Goal: Information Seeking & Learning: Learn about a topic

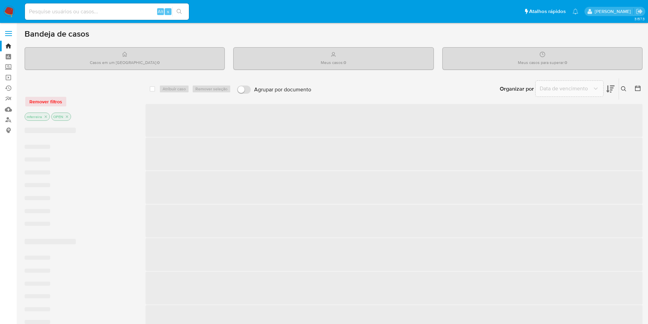
click at [137, 16] on div "Alt s" at bounding box center [107, 11] width 164 height 16
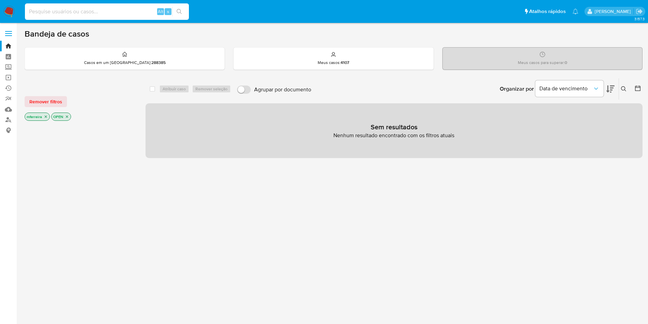
click at [134, 10] on input at bounding box center [107, 11] width 164 height 9
paste input "2422985069"
type input "2422985069"
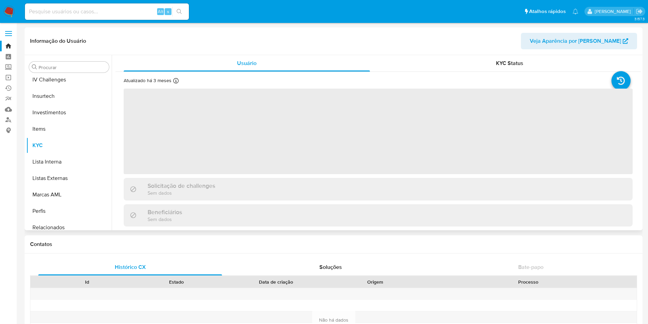
scroll to position [322, 0]
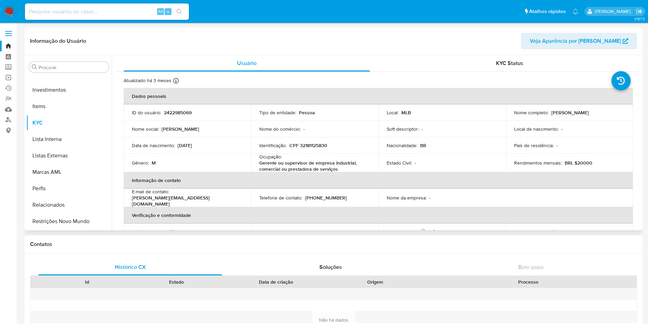
select select "10"
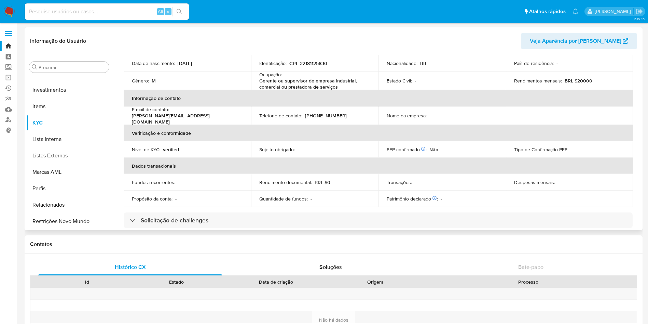
scroll to position [103, 0]
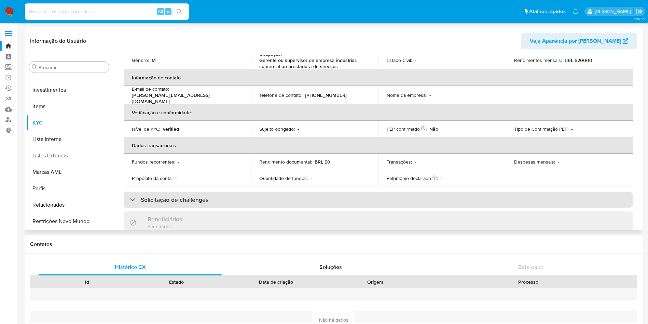
click at [173, 196] on h3 "Solicitação de challenges" at bounding box center [175, 200] width 68 height 8
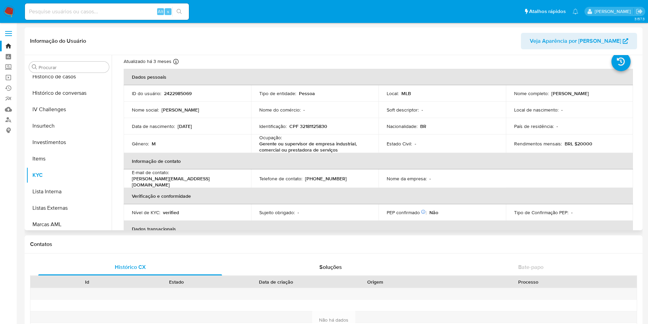
scroll to position [0, 0]
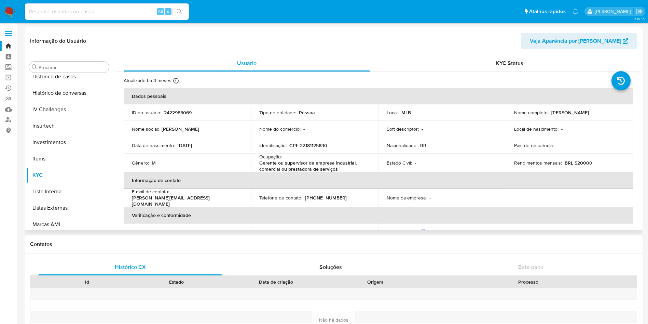
drag, startPoint x: 549, startPoint y: 110, endPoint x: 595, endPoint y: 114, distance: 46.0
click at [595, 114] on div "Nome completo : Leonardo Fortunato" at bounding box center [569, 112] width 111 height 6
copy div "[PERSON_NAME]"
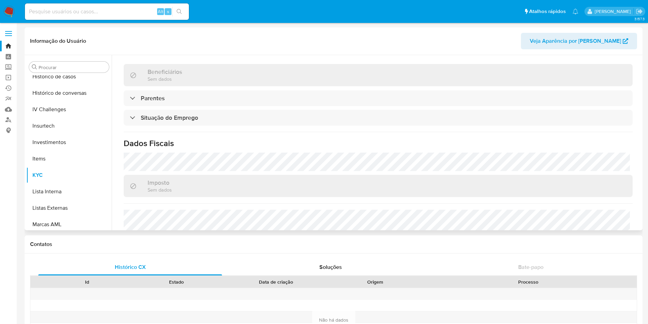
scroll to position [297, 0]
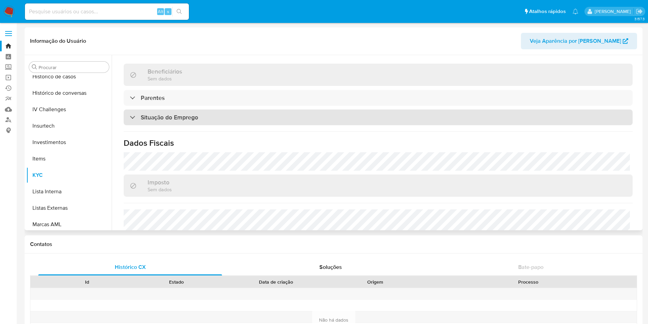
click at [197, 118] on h3 "Situação do Emprego" at bounding box center [169, 117] width 57 height 8
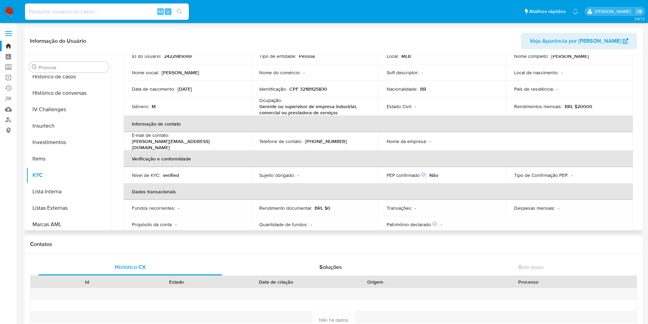
scroll to position [0, 0]
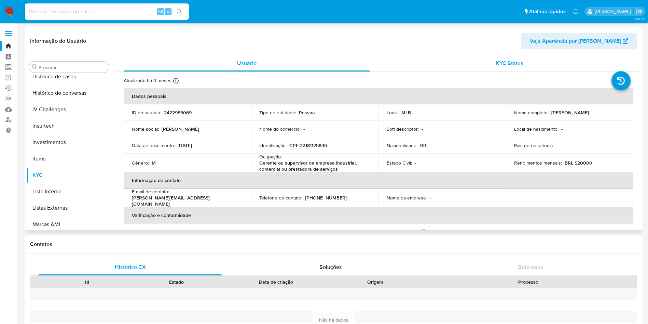
click at [502, 68] on div "KYC Status" at bounding box center [509, 63] width 246 height 16
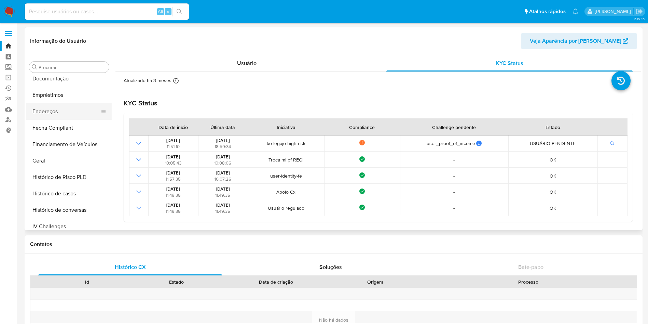
scroll to position [155, 0]
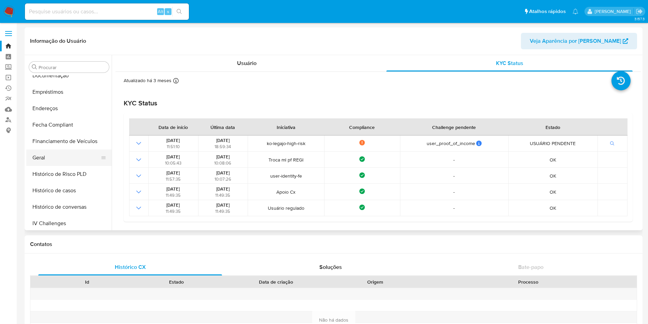
click at [50, 164] on button "Geral" at bounding box center [66, 157] width 80 height 16
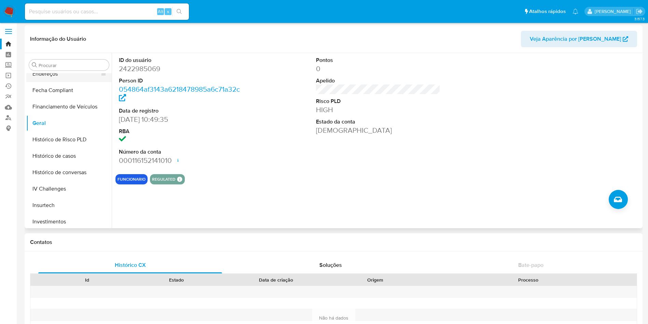
scroll to position [189, 0]
click at [145, 60] on dt "ID do usuário" at bounding box center [181, 60] width 125 height 8
click at [147, 68] on dd "2422985069" at bounding box center [181, 69] width 125 height 10
copy dd "2422985069"
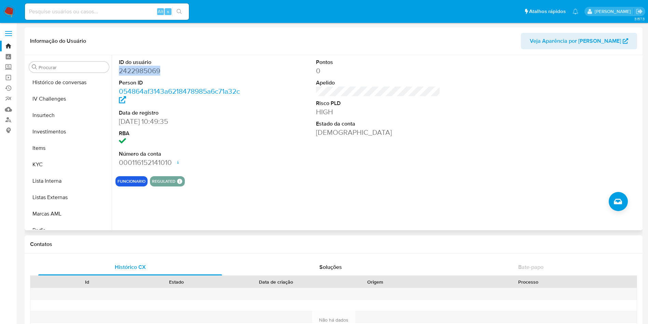
scroll to position [282, 0]
click at [51, 159] on button "KYC" at bounding box center [66, 162] width 80 height 16
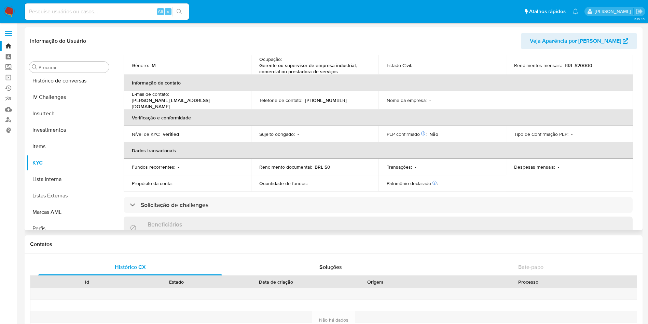
scroll to position [98, 0]
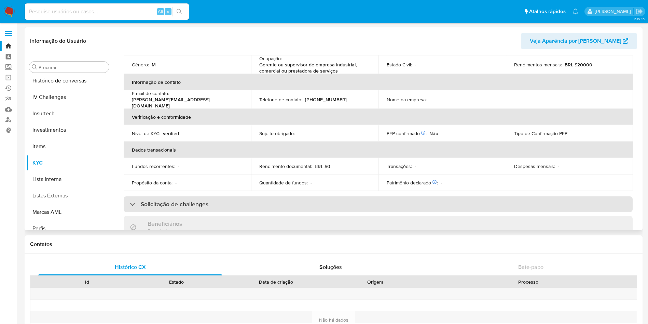
click at [198, 205] on h3 "Solicitação de challenges" at bounding box center [175, 204] width 68 height 8
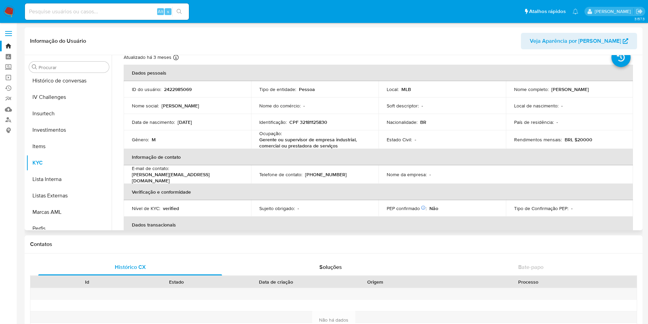
scroll to position [0, 0]
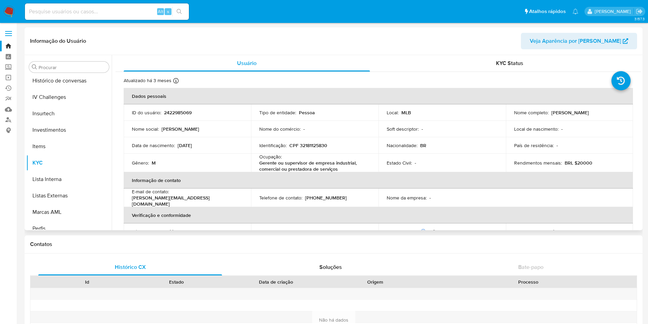
click at [497, 72] on div "Atualizado há 3 meses Criado: 06/05/2025 11:57:07 Atualizado: 18/06/2025 17:29:…" at bounding box center [378, 319] width 526 height 494
click at [495, 67] on div "KYC Status" at bounding box center [509, 63] width 246 height 16
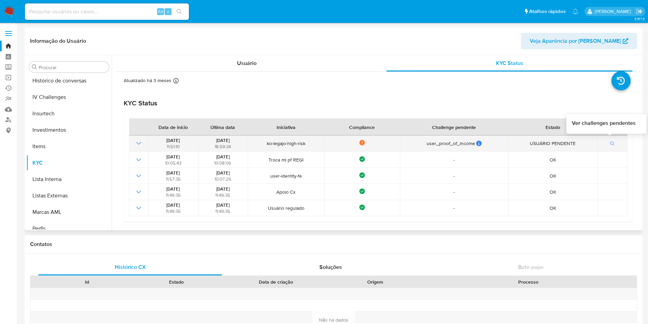
click at [610, 142] on icon "button" at bounding box center [612, 143] width 4 height 4
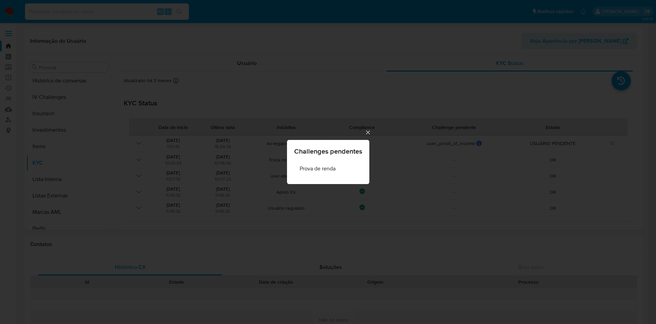
click at [483, 133] on div "Challenges pendentes Prova de renda" at bounding box center [328, 162] width 656 height 324
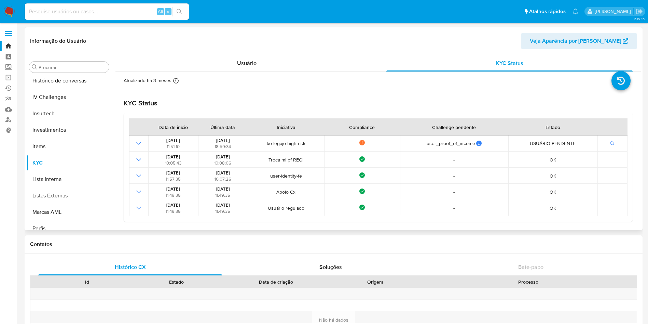
click at [596, 29] on div "Informação do Usuário Veja Aparência por Pessoa" at bounding box center [334, 41] width 618 height 28
click at [597, 42] on span "Veja Aparência por [PERSON_NAME]" at bounding box center [575, 41] width 91 height 16
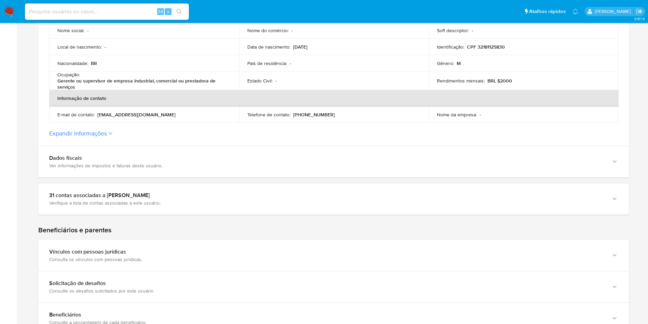
scroll to position [175, 0]
click at [106, 127] on section "ID da pessoa : 054864af3143a6218478985a6c71a32c Dados gerais de Leonardo Fortun…" at bounding box center [333, 24] width 591 height 241
click at [106, 131] on button "Expandir informações" at bounding box center [78, 133] width 58 height 8
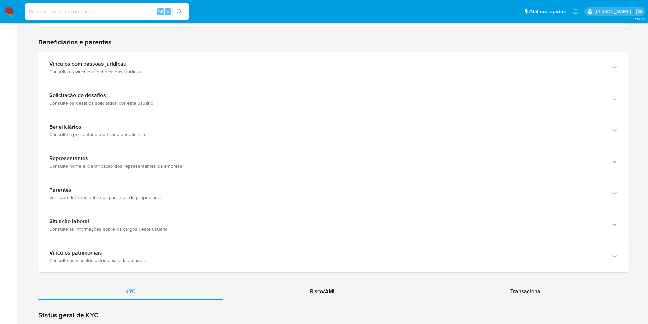
scroll to position [478, 0]
click at [266, 111] on div "Solicitação de desafios Consulte os desafios solicitados por este usuário" at bounding box center [333, 98] width 591 height 31
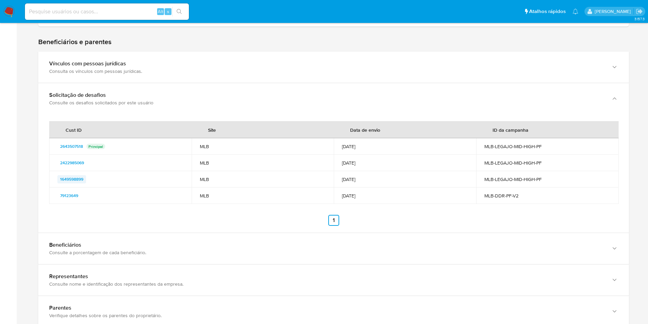
drag, startPoint x: 97, startPoint y: 182, endPoint x: 59, endPoint y: 181, distance: 37.6
click at [59, 181] on div "1649598899" at bounding box center [120, 179] width 126 height 8
drag, startPoint x: 91, startPoint y: 165, endPoint x: 59, endPoint y: 170, distance: 32.9
click at [59, 170] on td "2422985069" at bounding box center [120, 162] width 142 height 16
drag, startPoint x: 86, startPoint y: 146, endPoint x: 59, endPoint y: 147, distance: 27.4
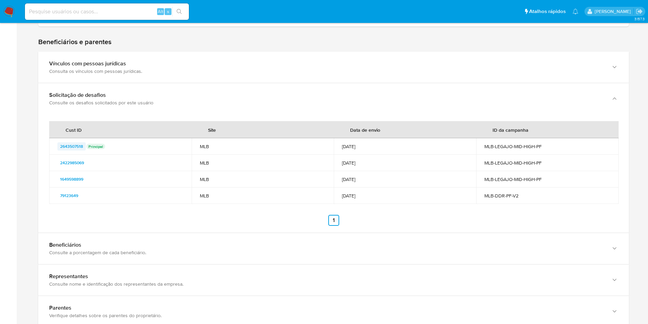
click at [59, 147] on div "2643507518 Principal" at bounding box center [120, 146] width 126 height 8
drag, startPoint x: 86, startPoint y: 170, endPoint x: 72, endPoint y: 161, distance: 17.3
click at [60, 166] on div "2422985069" at bounding box center [120, 163] width 126 height 8
drag, startPoint x: 89, startPoint y: 181, endPoint x: 59, endPoint y: 185, distance: 29.6
click at [59, 185] on td "1649598899" at bounding box center [120, 179] width 142 height 16
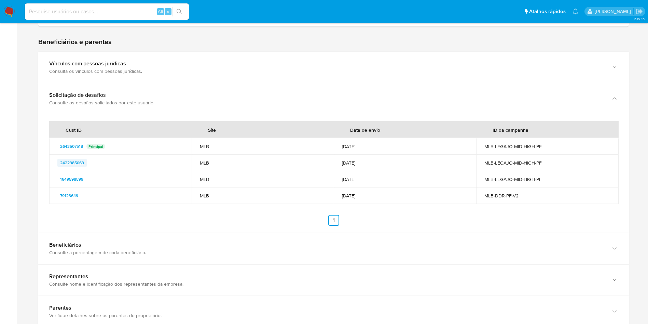
click at [75, 163] on span "2422985069" at bounding box center [72, 163] width 24 height 8
click at [71, 147] on span "2643507518" at bounding box center [71, 146] width 23 height 8
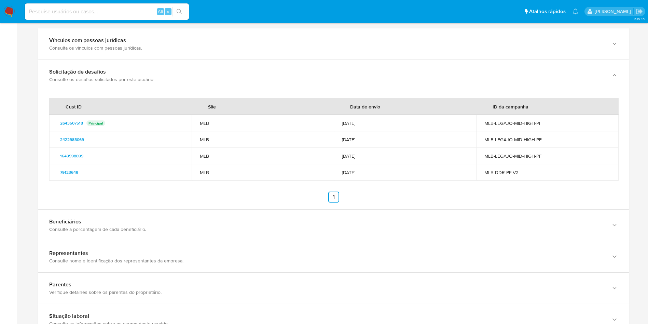
click at [254, 201] on ul "Anterior 1 Siguiente" at bounding box center [333, 196] width 569 height 11
drag, startPoint x: 84, startPoint y: 169, endPoint x: 59, endPoint y: 168, distance: 25.0
click at [59, 168] on div "79123649" at bounding box center [120, 172] width 126 height 8
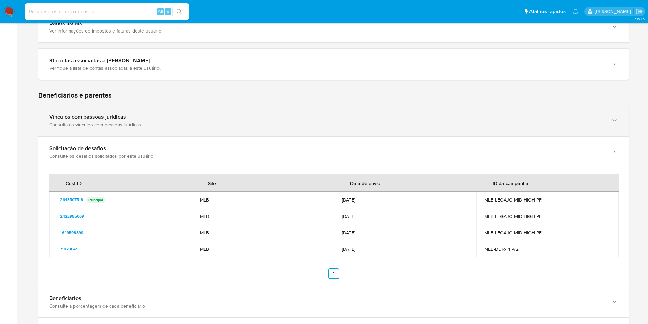
scroll to position [322, 0]
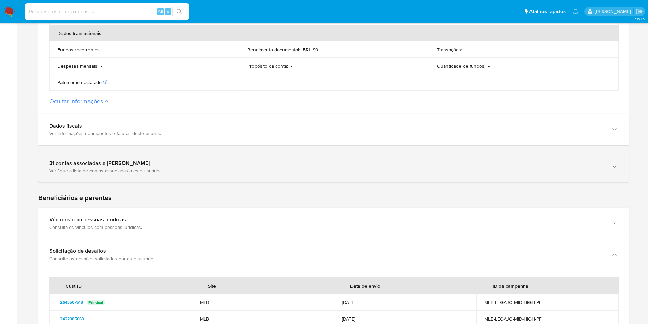
click at [297, 165] on div "31 contas associadas a Leonardo Fortunato" at bounding box center [326, 163] width 555 height 7
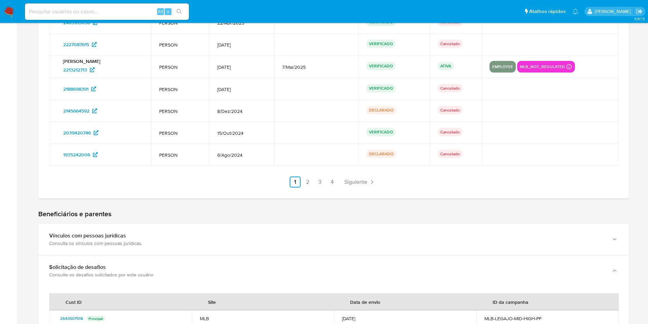
scroll to position [579, 0]
click at [310, 180] on link "2" at bounding box center [307, 181] width 11 height 11
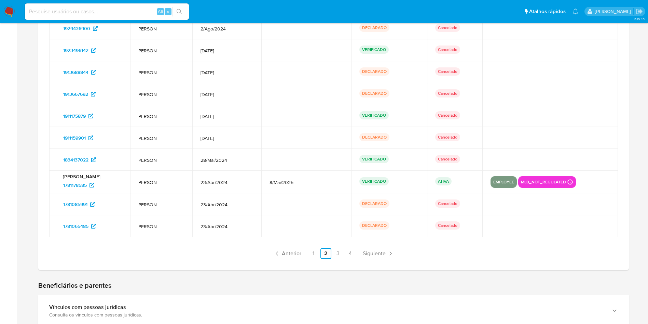
scroll to position [507, 0]
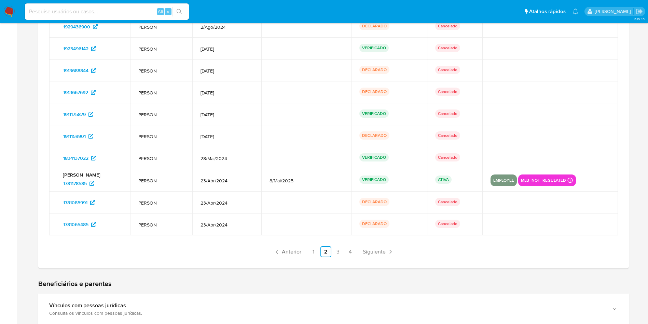
click at [332, 248] on ul "Anterior 1 2 3 4 Siguiente" at bounding box center [333, 251] width 569 height 11
click at [345, 250] on link "4" at bounding box center [350, 251] width 11 height 11
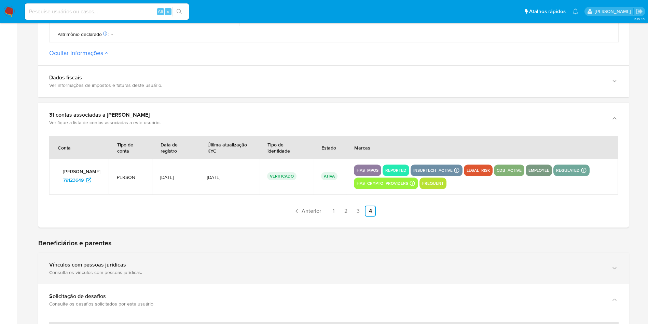
scroll to position [370, 0]
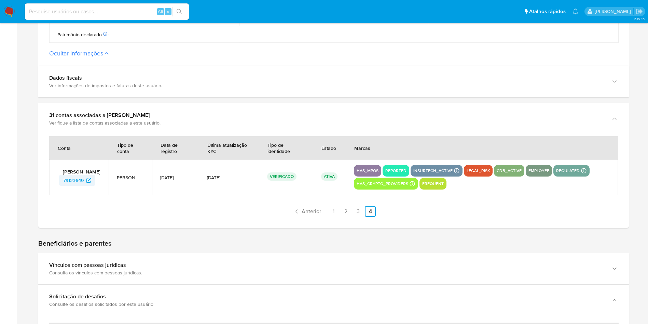
click at [84, 182] on span "79123649" at bounding box center [73, 180] width 21 height 11
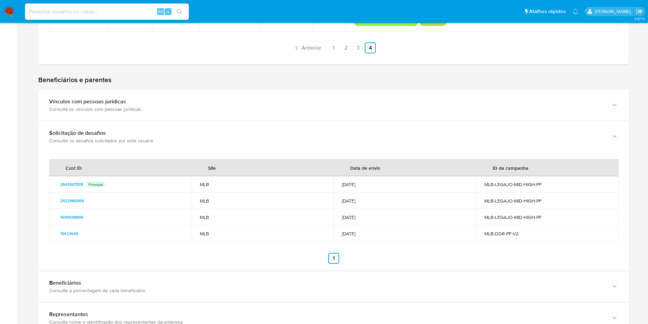
scroll to position [568, 0]
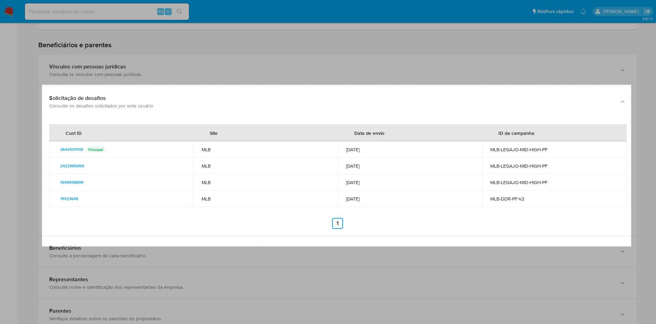
drag, startPoint x: 42, startPoint y: 84, endPoint x: 631, endPoint y: 246, distance: 610.5
click at [631, 246] on div "1724 X 472" at bounding box center [328, 32] width 656 height 1200
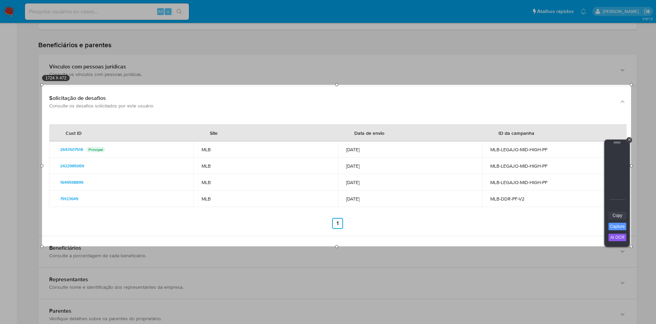
click at [618, 214] on link "Copy" at bounding box center [618, 216] width 18 height 8
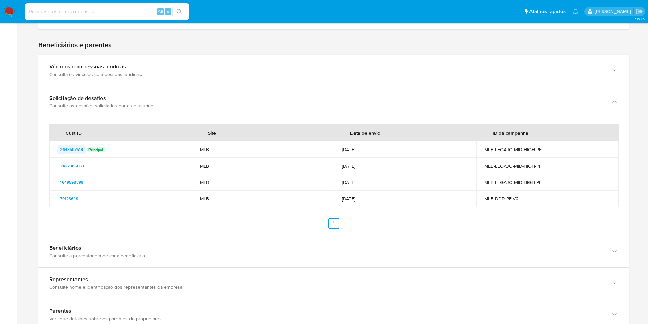
drag, startPoint x: 55, startPoint y: 147, endPoint x: 84, endPoint y: 149, distance: 28.8
click at [84, 149] on td "2643507518 Principal" at bounding box center [120, 149] width 142 height 16
drag, startPoint x: 89, startPoint y: 168, endPoint x: 56, endPoint y: 168, distance: 32.8
click at [56, 168] on td "2422985069" at bounding box center [120, 166] width 142 height 16
drag, startPoint x: 82, startPoint y: 181, endPoint x: 58, endPoint y: 183, distance: 24.3
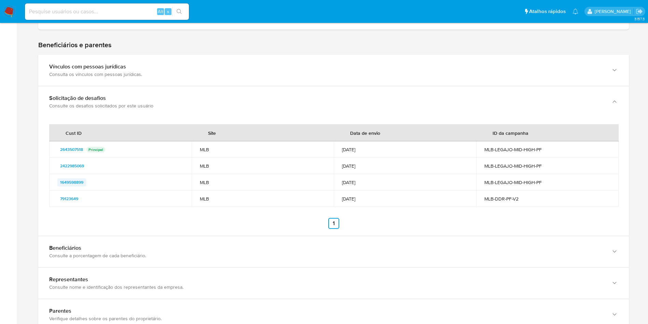
click at [58, 185] on div "1649598899" at bounding box center [120, 182] width 126 height 8
drag, startPoint x: 89, startPoint y: 200, endPoint x: 57, endPoint y: 205, distance: 32.2
click at [57, 205] on td "79123649" at bounding box center [120, 198] width 142 height 16
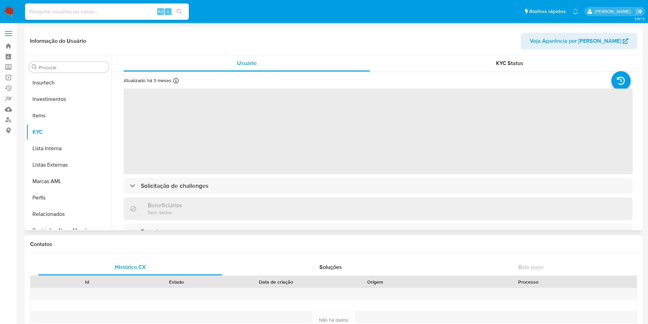
scroll to position [322, 0]
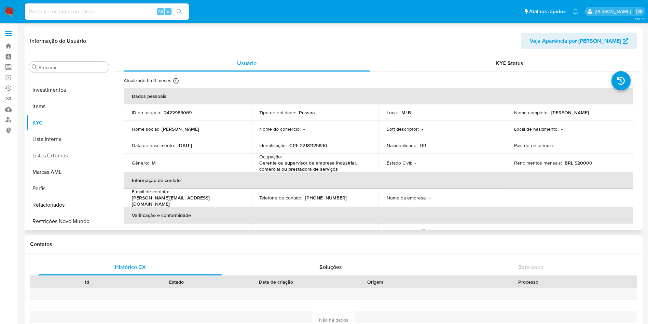
select select "10"
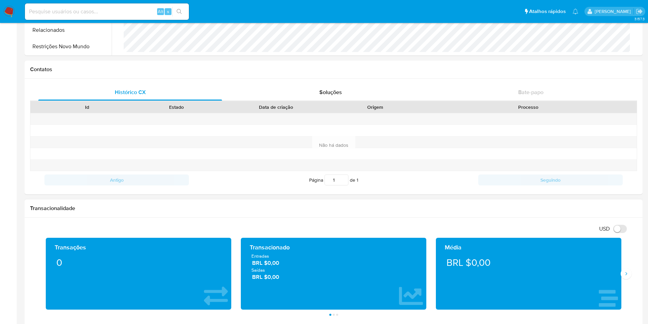
scroll to position [0, 0]
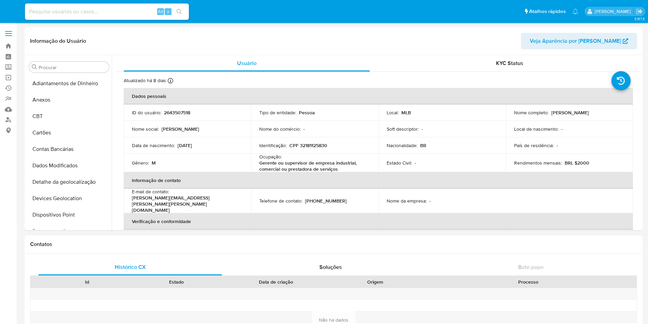
select select "10"
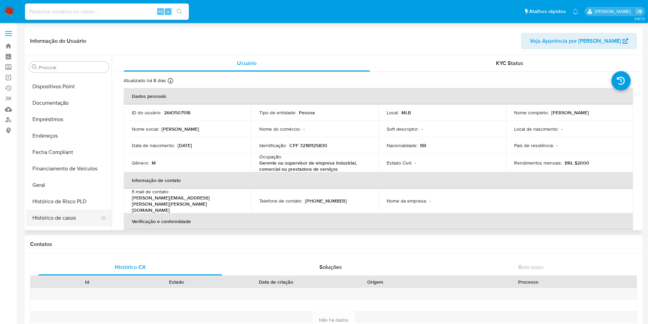
scroll to position [168, 0]
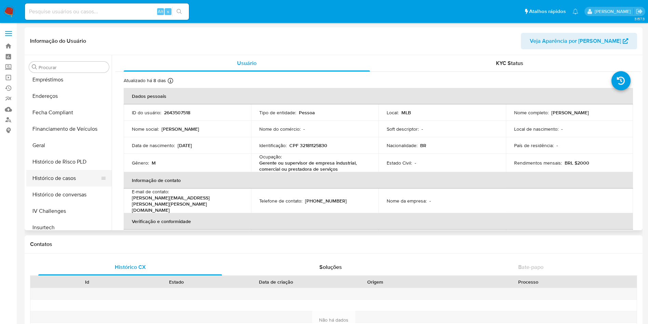
click at [74, 176] on button "Histórico de casos" at bounding box center [66, 178] width 80 height 16
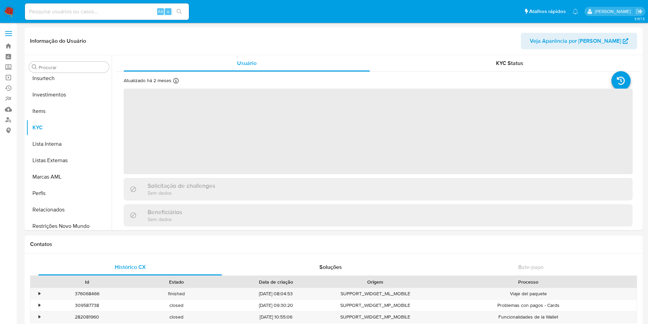
scroll to position [322, 0]
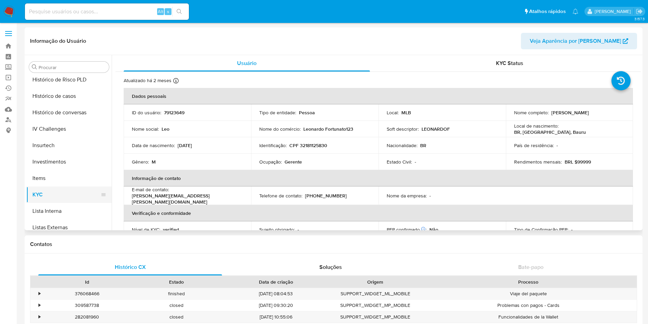
select select "10"
click at [57, 149] on button "Geral" at bounding box center [66, 144] width 80 height 16
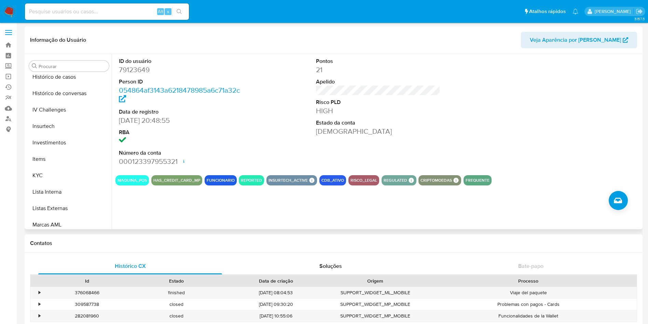
scroll to position [269, 0]
click at [65, 179] on button "KYC" at bounding box center [66, 174] width 80 height 16
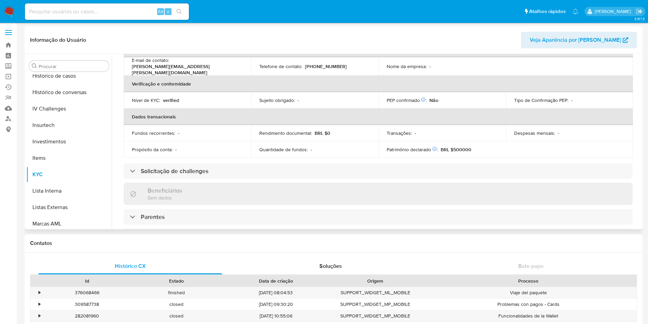
scroll to position [140, 0]
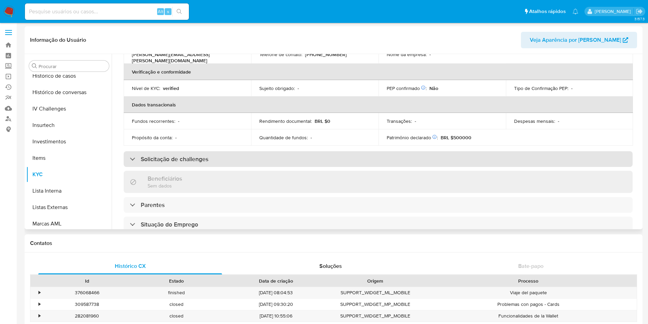
click at [182, 151] on div "Solicitação de challenges" at bounding box center [378, 159] width 509 height 16
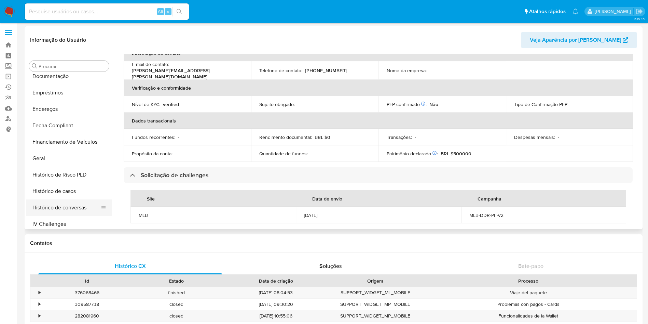
scroll to position [205, 0]
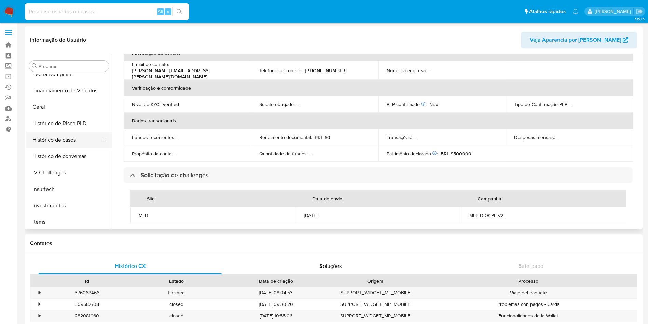
click at [68, 135] on button "Histórico de casos" at bounding box center [66, 140] width 80 height 16
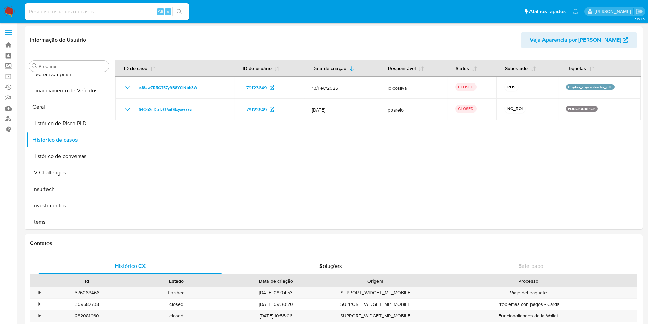
scroll to position [0, 0]
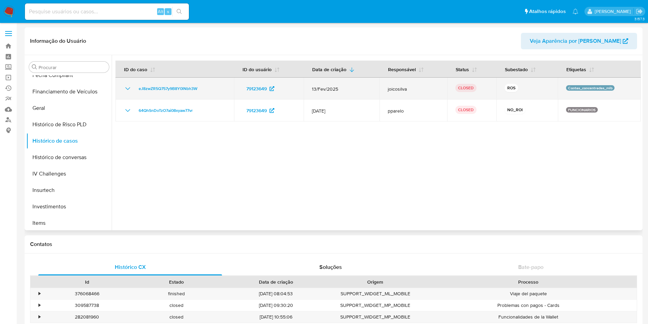
click at [125, 84] on icon "Mostrar/Ocultar" at bounding box center [128, 88] width 8 height 8
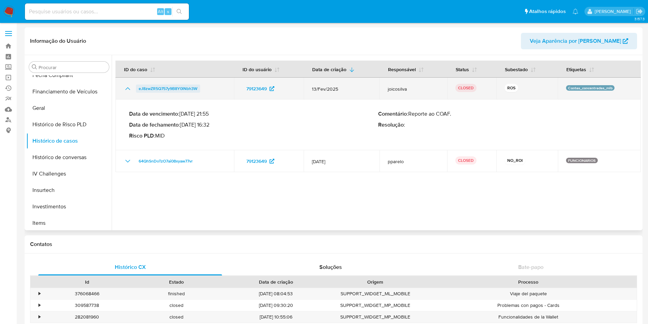
click at [180, 86] on span "eJ8zwZR5Q757y9B8Y0lNbh3W" at bounding box center [168, 88] width 59 height 8
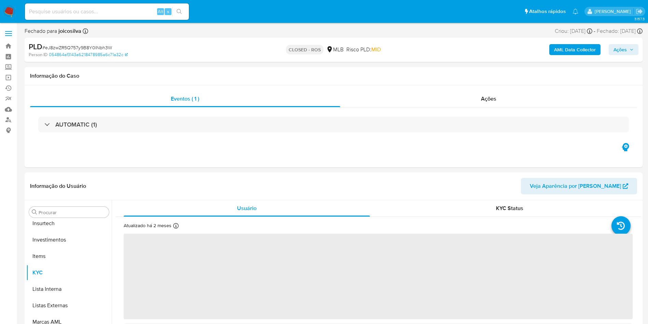
scroll to position [322, 0]
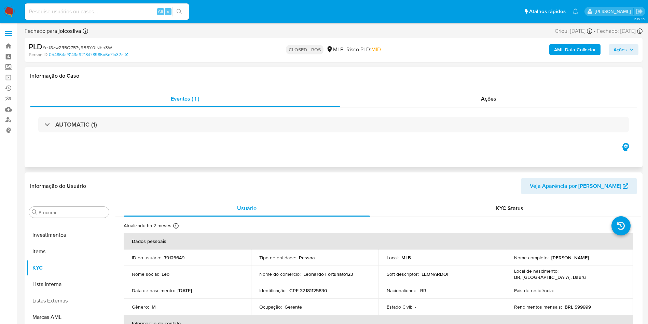
select select "10"
click at [490, 103] on div "Ações" at bounding box center [488, 99] width 297 height 16
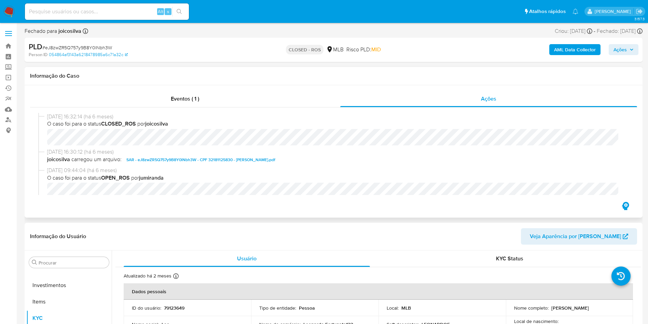
scroll to position [1, 0]
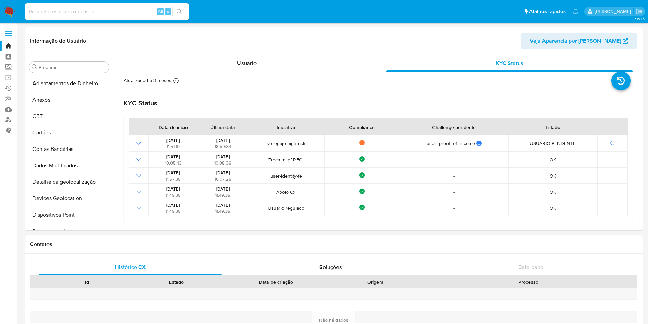
select select "10"
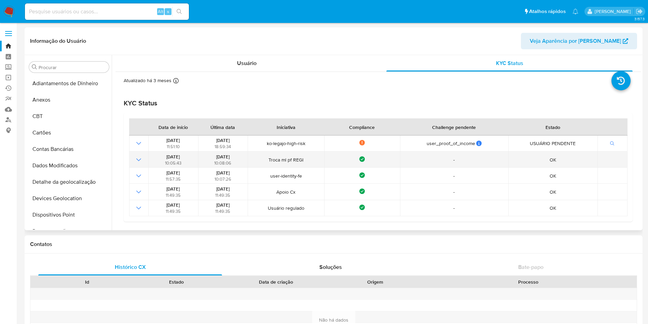
scroll to position [282, 0]
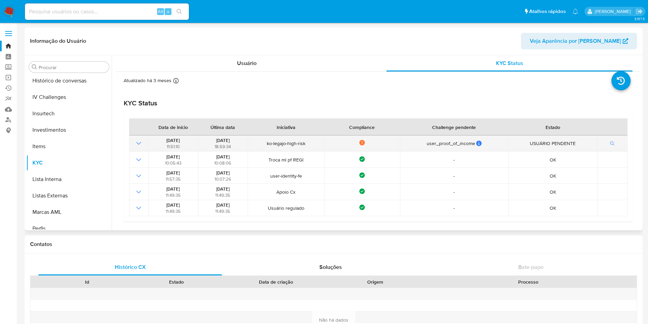
click at [135, 145] on icon "Mostrar operación" at bounding box center [139, 143] width 8 height 8
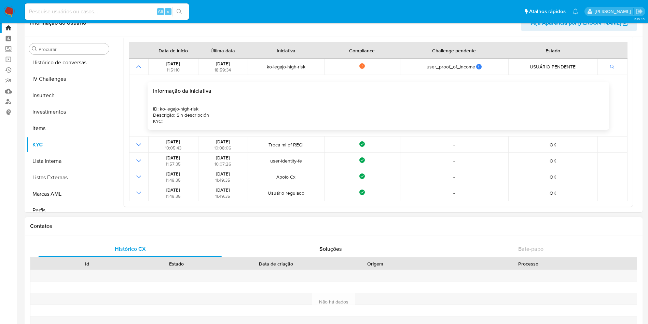
scroll to position [0, 0]
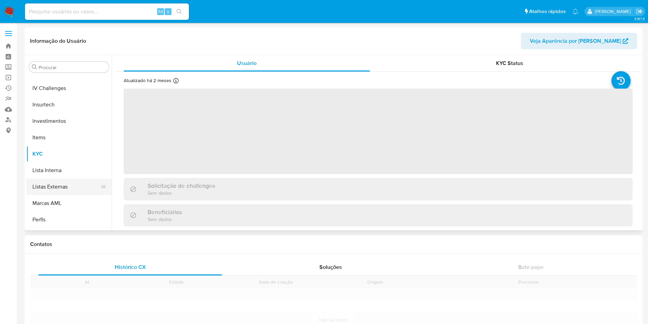
scroll to position [322, 0]
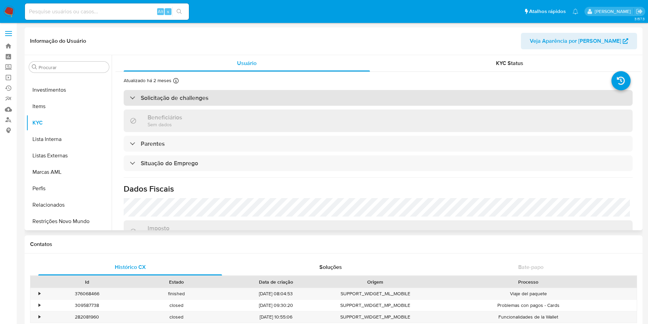
click at [175, 187] on div "Atualizado há 2 meses Criado: [DATE] 06:59:02 Atualizado: [DATE] 11:54:31 Solic…" at bounding box center [378, 193] width 526 height 243
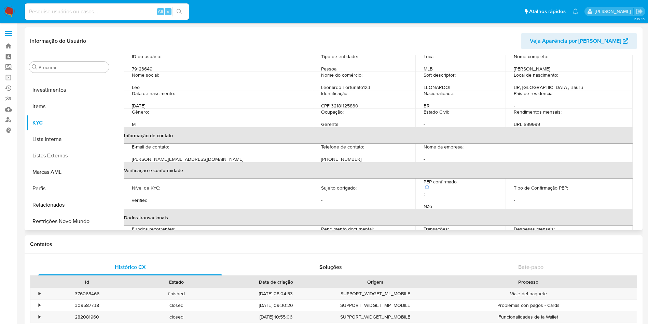
select select "10"
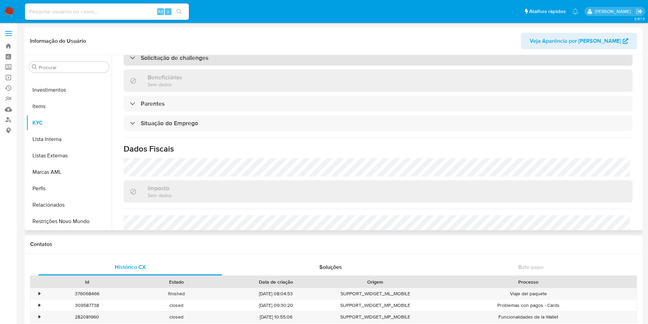
scroll to position [236, 0]
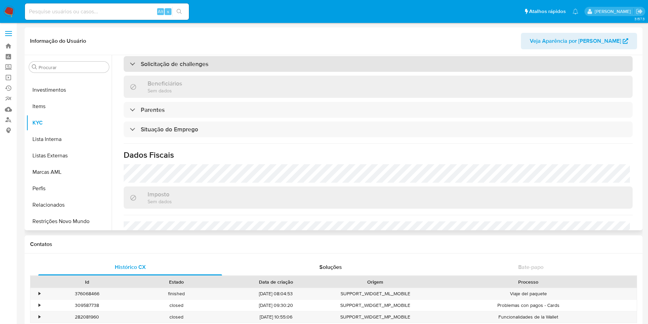
click at [172, 66] on h3 "Solicitação de challenges" at bounding box center [175, 64] width 68 height 8
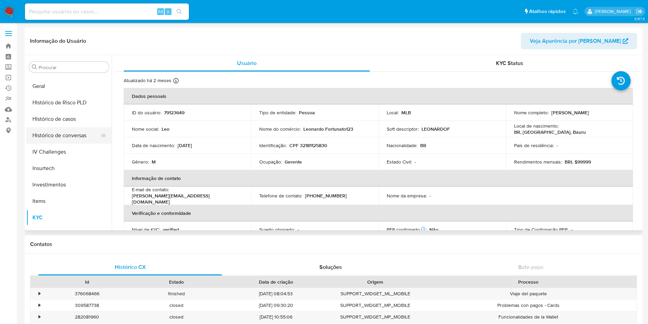
scroll to position [205, 0]
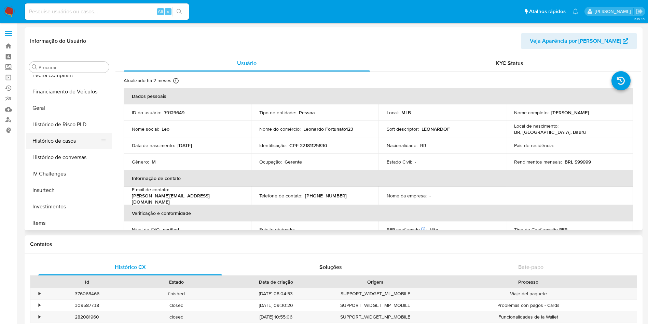
click at [68, 138] on button "Histórico de casos" at bounding box center [66, 141] width 80 height 16
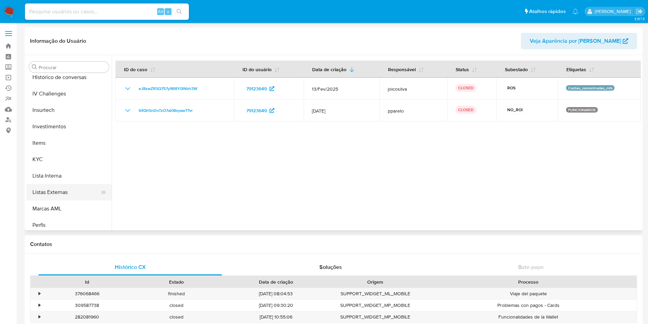
scroll to position [322, 0]
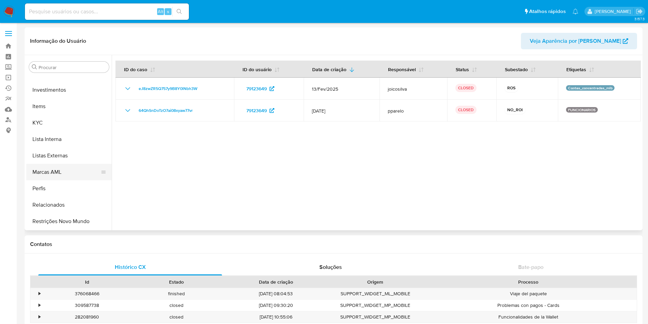
click at [66, 173] on button "Marcas AML" at bounding box center [66, 172] width 80 height 16
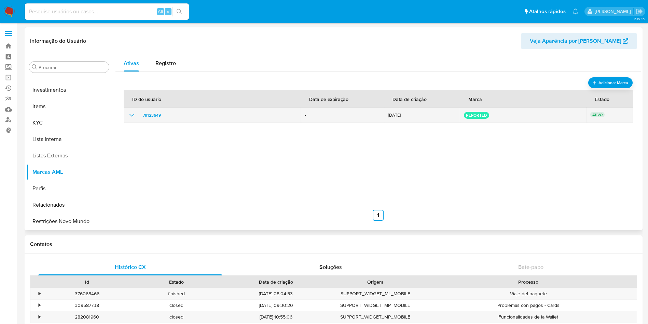
click at [140, 118] on div "79123649" at bounding box center [212, 115] width 169 height 8
click at [135, 116] on icon "show_hidden_detail_by_id_79123649" at bounding box center [132, 115] width 8 height 8
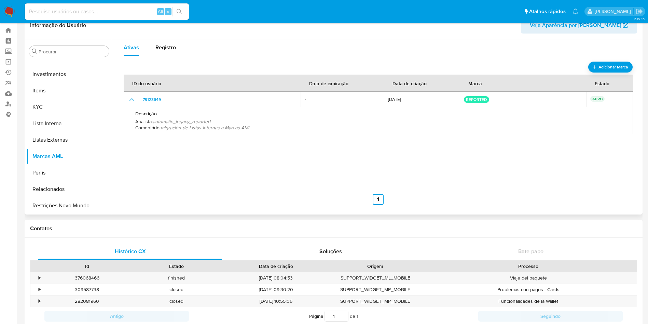
scroll to position [0, 0]
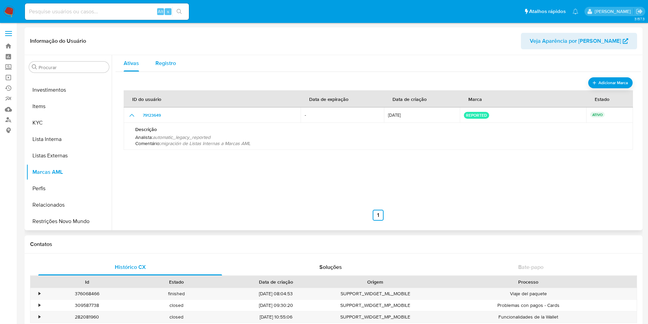
click at [163, 66] on span "Registro" at bounding box center [165, 63] width 21 height 8
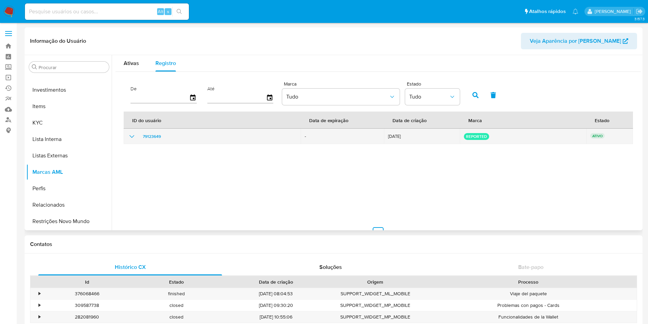
click at [137, 137] on div "79123649" at bounding box center [212, 136] width 169 height 8
click at [139, 137] on div "79123649" at bounding box center [212, 136] width 169 height 8
click at [130, 134] on icon "show_hidden_detail_by_id_79123649" at bounding box center [132, 136] width 8 height 8
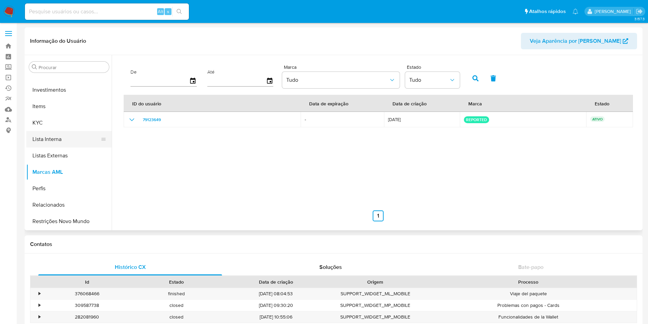
click at [59, 141] on button "Lista Interna" at bounding box center [66, 139] width 80 height 16
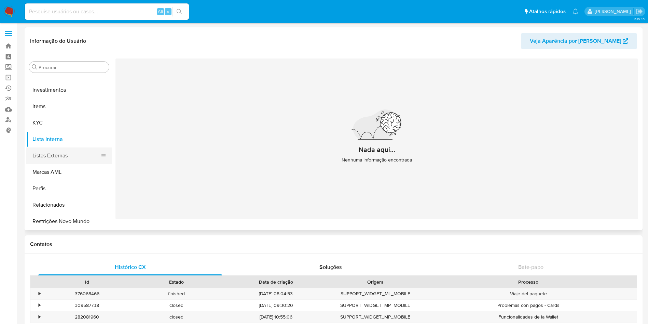
click at [59, 156] on button "Listas Externas" at bounding box center [66, 155] width 80 height 16
click at [55, 150] on button "Listas Externas" at bounding box center [66, 155] width 80 height 16
click at [53, 142] on button "Lista Interna" at bounding box center [66, 139] width 80 height 16
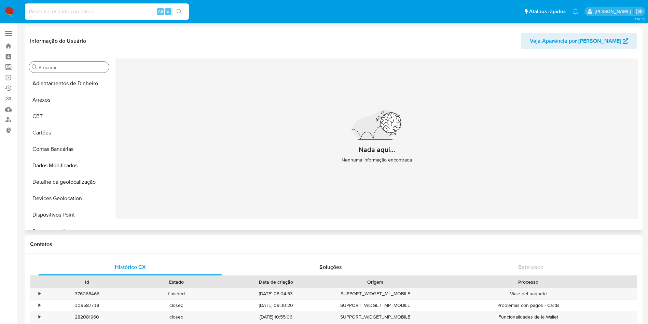
click at [67, 68] on input "Procurar" at bounding box center [73, 67] width 68 height 6
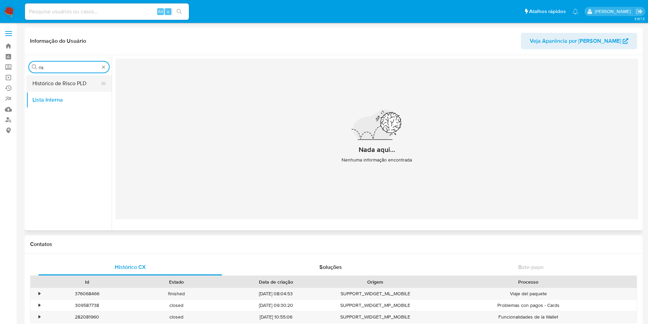
type input "ris"
click at [65, 82] on button "Histórico de Risco PLD" at bounding box center [66, 83] width 80 height 16
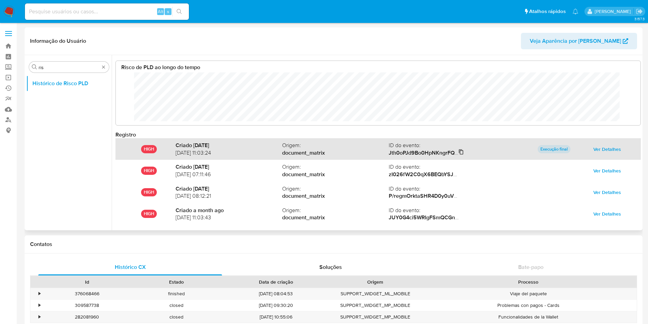
scroll to position [36, 0]
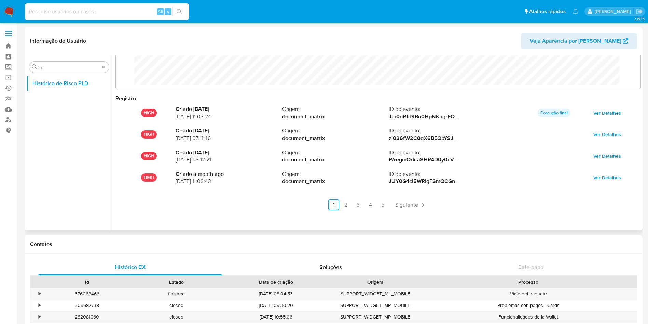
click at [351, 209] on ul "Anterior 1 2 3 4 5 Siguiente" at bounding box center [378, 204] width 526 height 11
click at [349, 208] on link "2" at bounding box center [346, 204] width 11 height 11
click at [378, 204] on link "3" at bounding box center [376, 204] width 11 height 11
click at [386, 200] on link "4" at bounding box center [388, 204] width 11 height 11
click at [404, 205] on link "5" at bounding box center [401, 204] width 11 height 11
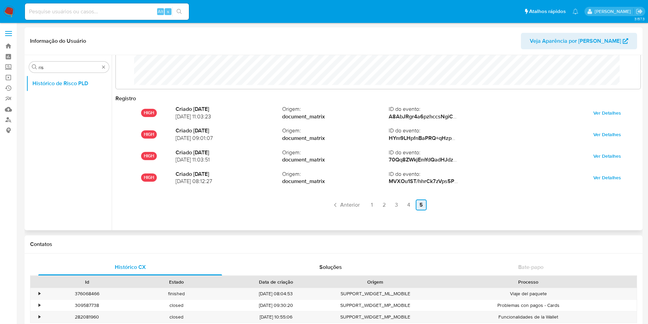
click at [404, 205] on link "4" at bounding box center [409, 204] width 11 height 11
click at [404, 205] on link "5" at bounding box center [401, 204] width 11 height 11
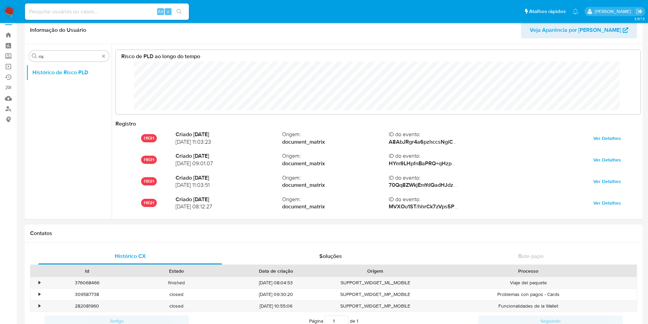
scroll to position [0, 0]
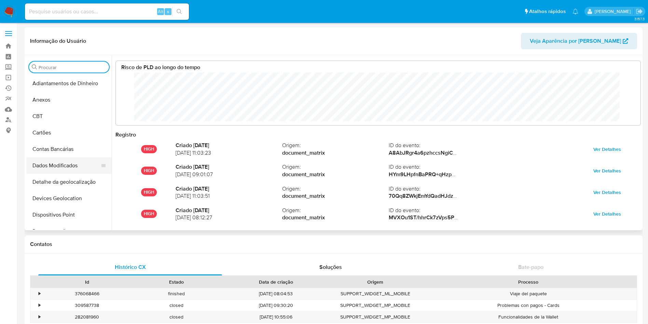
click at [58, 164] on button "Dados Modificados" at bounding box center [66, 165] width 80 height 16
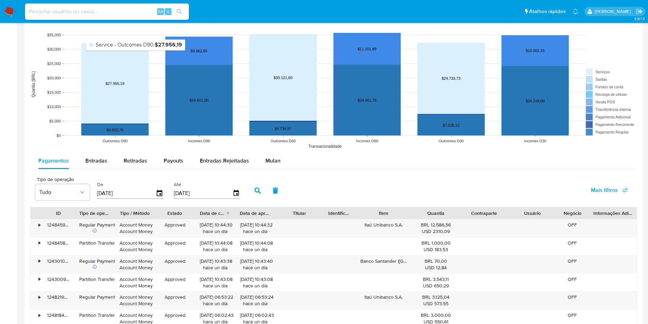
scroll to position [502, 0]
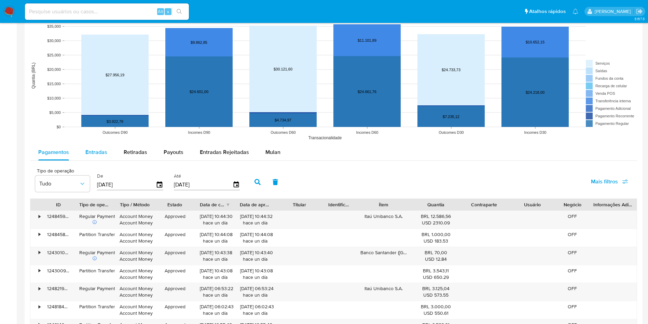
click at [105, 152] on span "Entradas" at bounding box center [96, 152] width 22 height 8
select select "10"
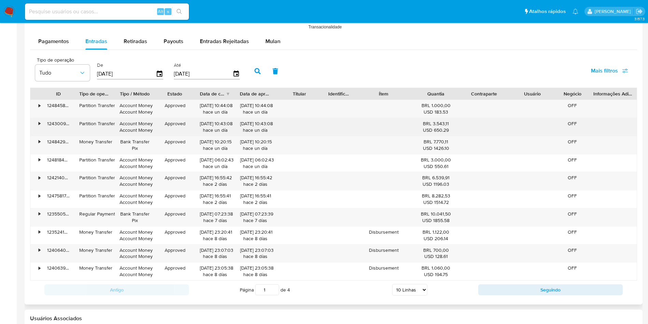
scroll to position [614, 0]
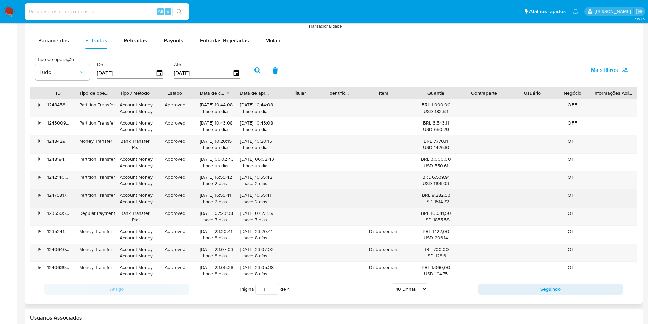
click at [41, 194] on div "•" at bounding box center [36, 198] width 12 height 18
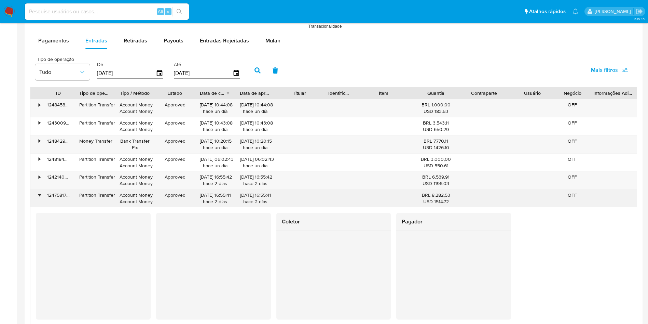
click at [41, 194] on div "•" at bounding box center [36, 198] width 12 height 18
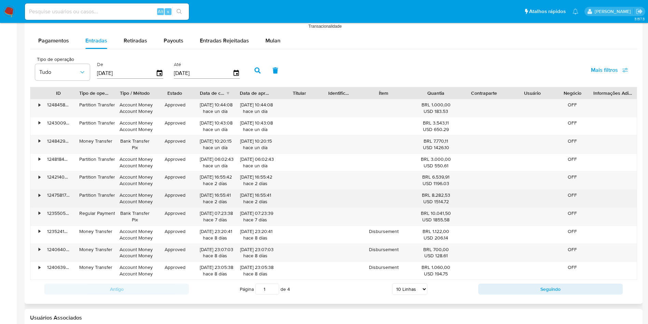
click at [104, 196] on div "Partition Transfer" at bounding box center [94, 195] width 31 height 6
